Goal: Information Seeking & Learning: Learn about a topic

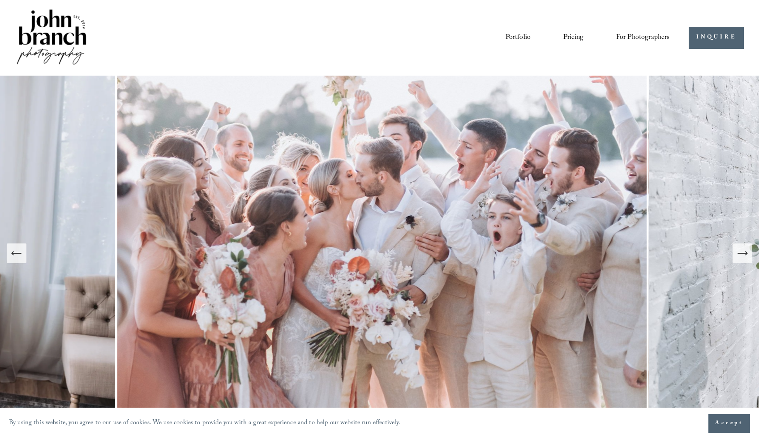
click at [512, 33] on link "Portfolio" at bounding box center [518, 37] width 25 height 15
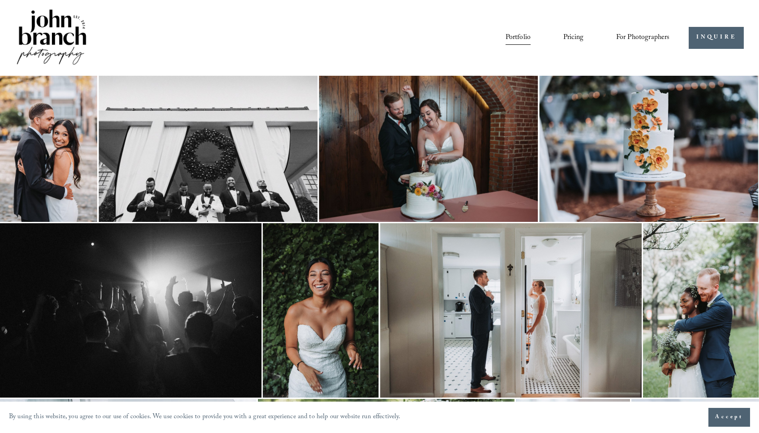
click at [573, 32] on link "Pricing" at bounding box center [574, 37] width 20 height 15
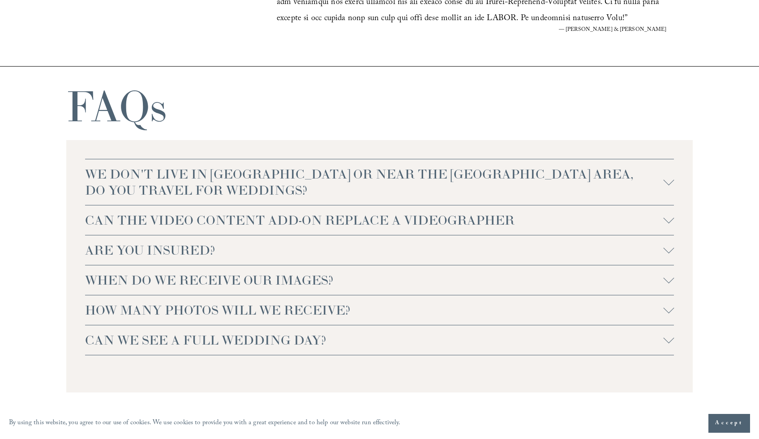
scroll to position [1847, 0]
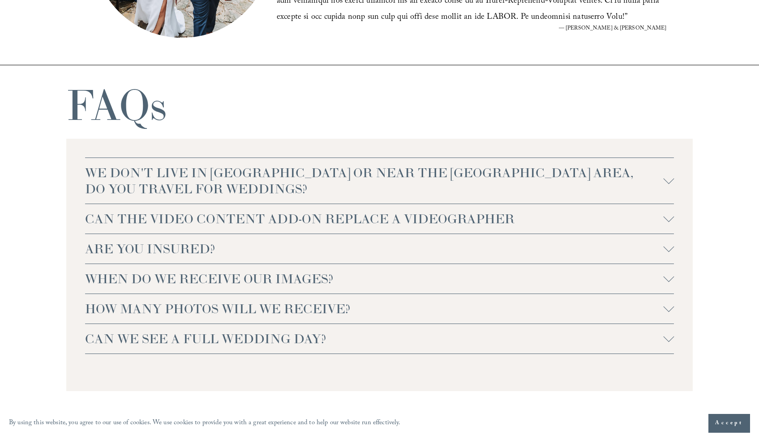
click at [504, 214] on span "CAN THE VIDEO CONTENT ADD-ON REPLACE A VIDEOGRAPHER" at bounding box center [374, 219] width 579 height 16
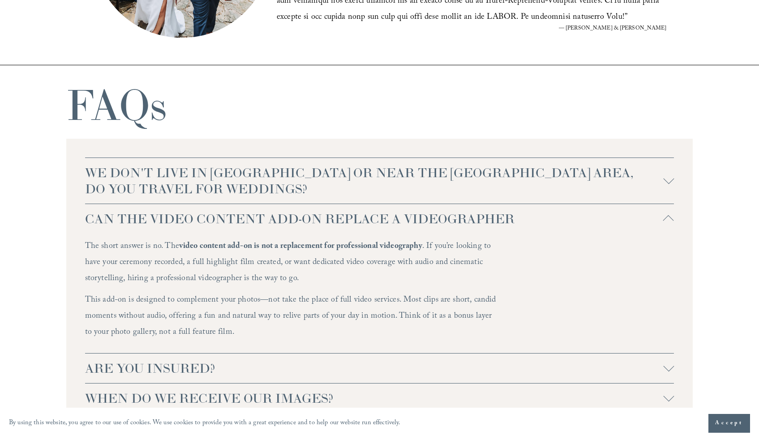
click at [504, 214] on span "CAN THE VIDEO CONTENT ADD-ON REPLACE A VIDEOGRAPHER" at bounding box center [374, 219] width 579 height 16
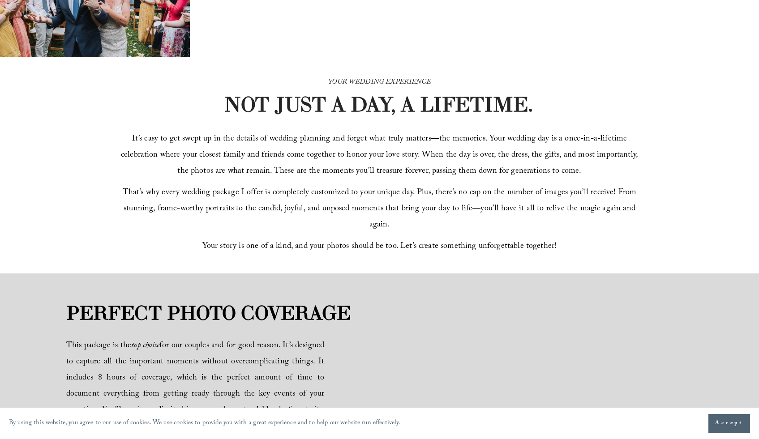
scroll to position [0, 0]
